Goal: Transaction & Acquisition: Purchase product/service

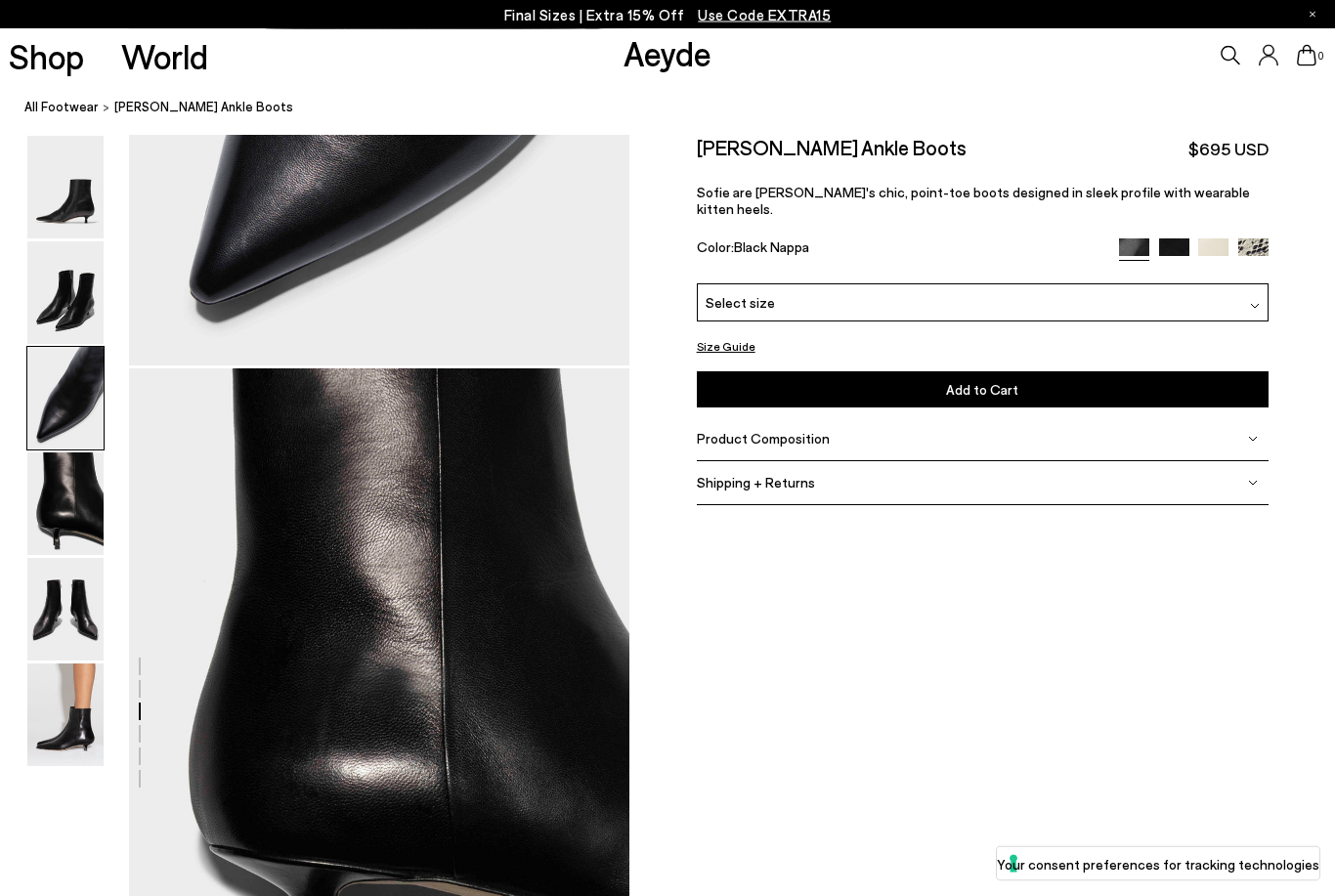
scroll to position [2012, 0]
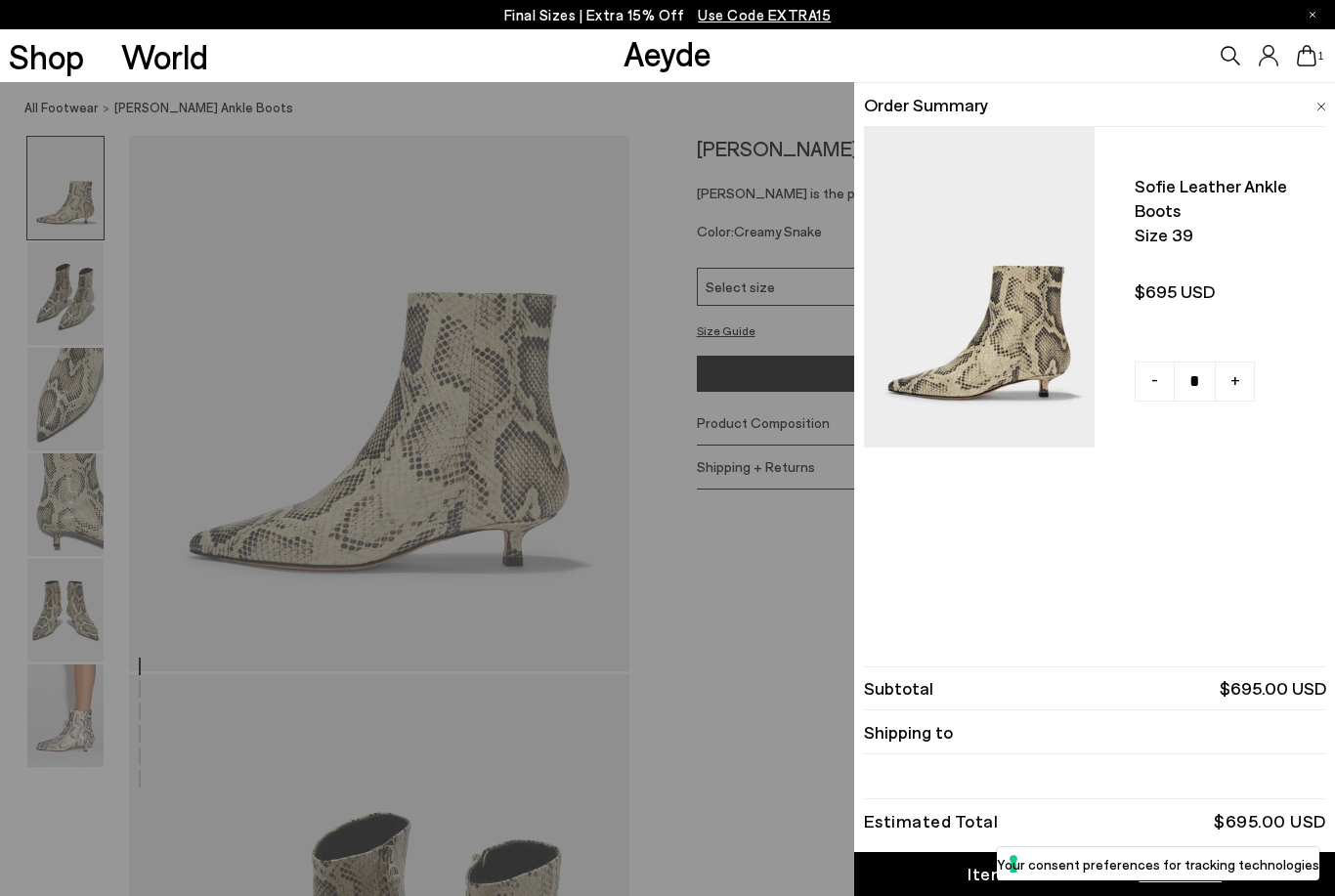
scroll to position [204, 0]
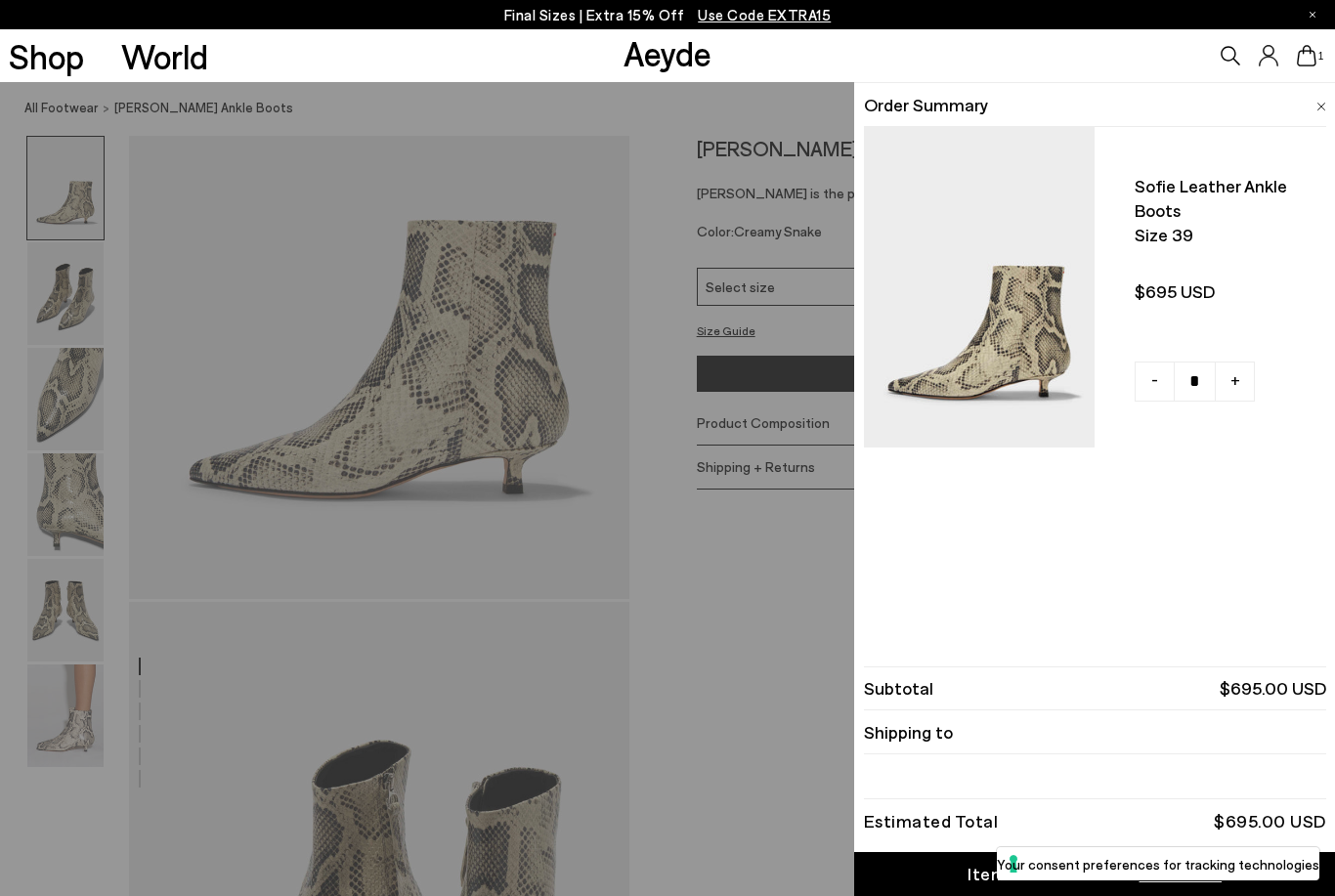
click at [924, 895] on link "Item Added to Cart View Cart" at bounding box center [1094, 874] width 481 height 44
click at [940, 860] on link "Item Added to Cart View Cart" at bounding box center [1094, 874] width 481 height 44
